Goal: Task Accomplishment & Management: Use online tool/utility

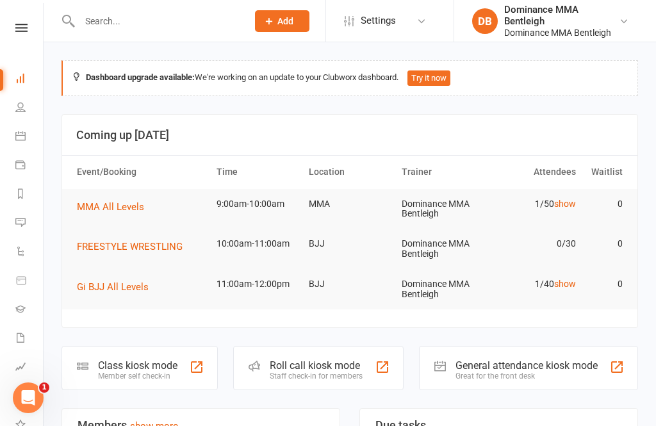
click at [289, 30] on button "Add" at bounding box center [282, 21] width 54 height 22
click at [410, 138] on h3 "Coming up [DATE]" at bounding box center [349, 135] width 547 height 13
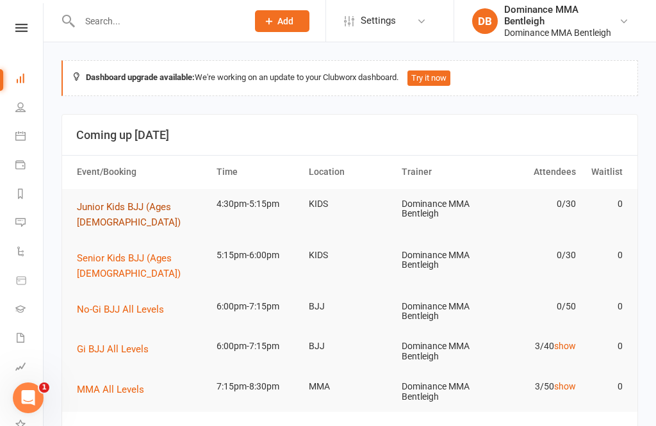
click at [179, 203] on span "Junior Kids BJJ (Ages [DEMOGRAPHIC_DATA])" at bounding box center [129, 214] width 104 height 27
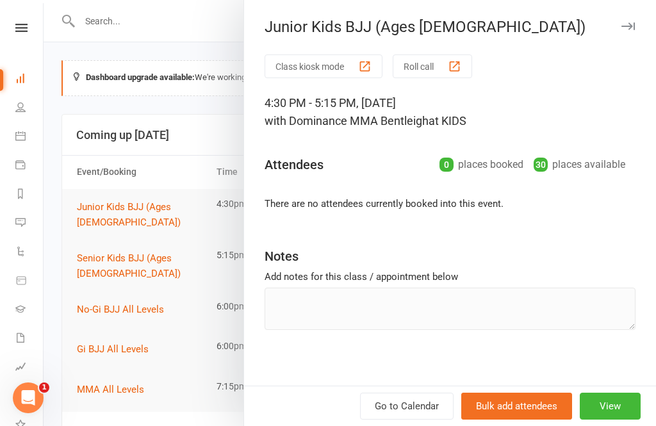
click at [209, 360] on div at bounding box center [350, 213] width 613 height 426
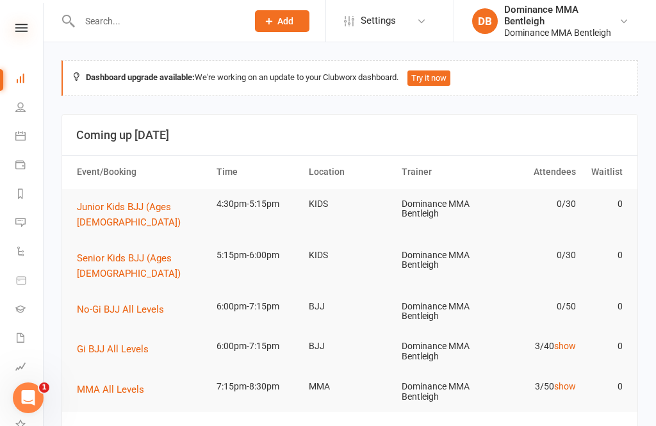
click at [17, 29] on icon at bounding box center [21, 28] width 12 height 8
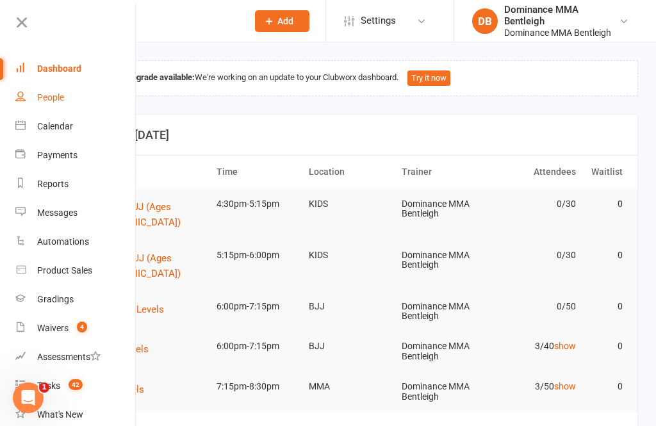
click at [61, 94] on div "People" at bounding box center [50, 97] width 27 height 10
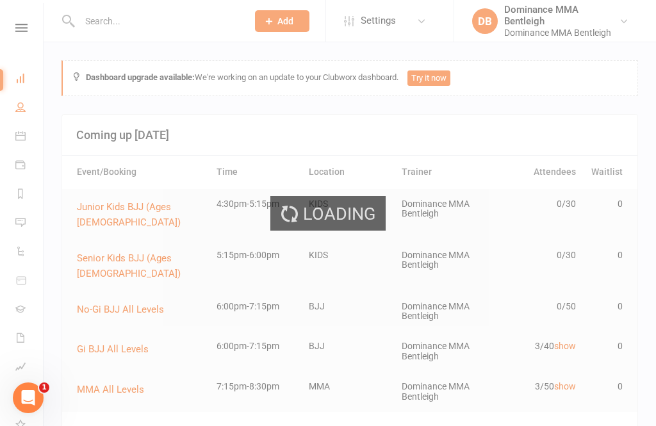
select select "100"
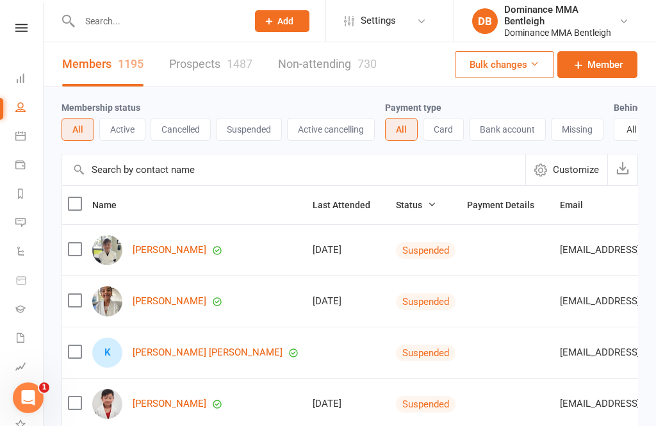
click at [30, 24] on link at bounding box center [22, 28] width 46 height 8
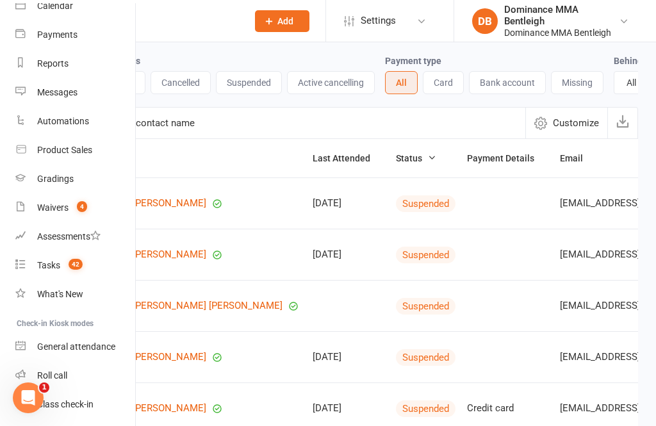
scroll to position [47, 0]
click at [85, 403] on div "Class check-in" at bounding box center [65, 404] width 56 height 10
